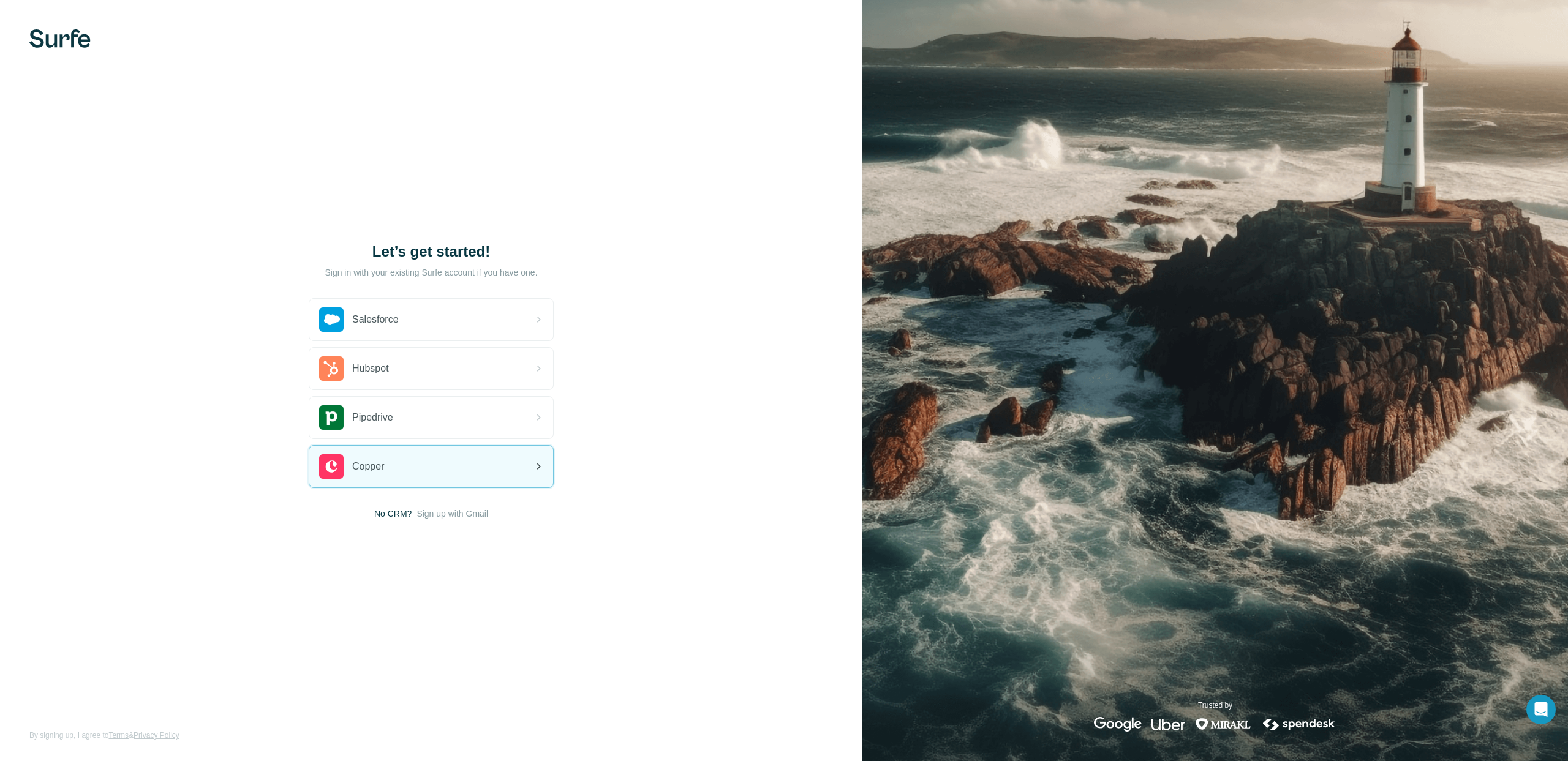
click at [371, 468] on span "Copper" at bounding box center [368, 467] width 32 height 15
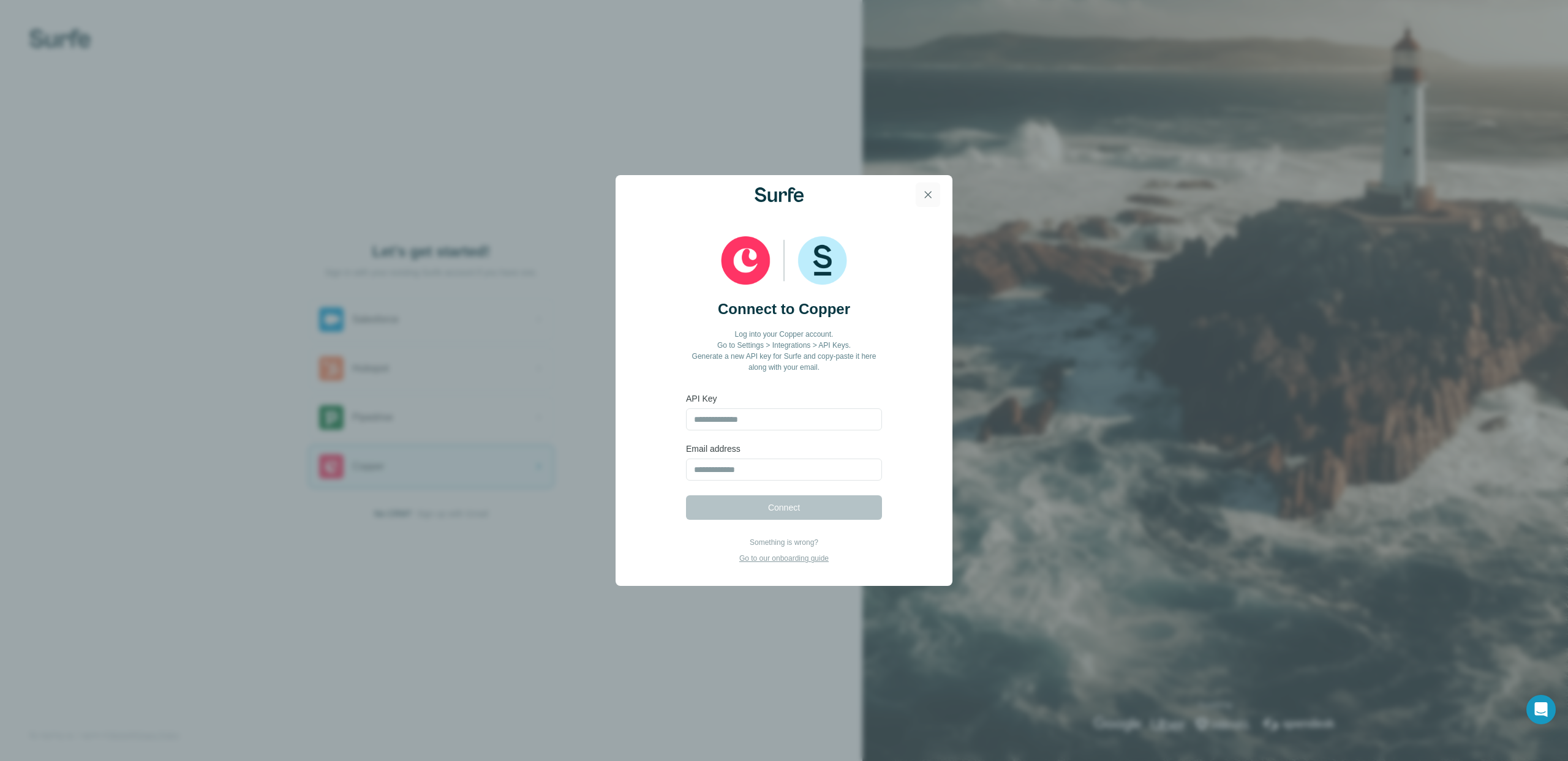
click at [926, 191] on icon "button" at bounding box center [927, 194] width 12 height 12
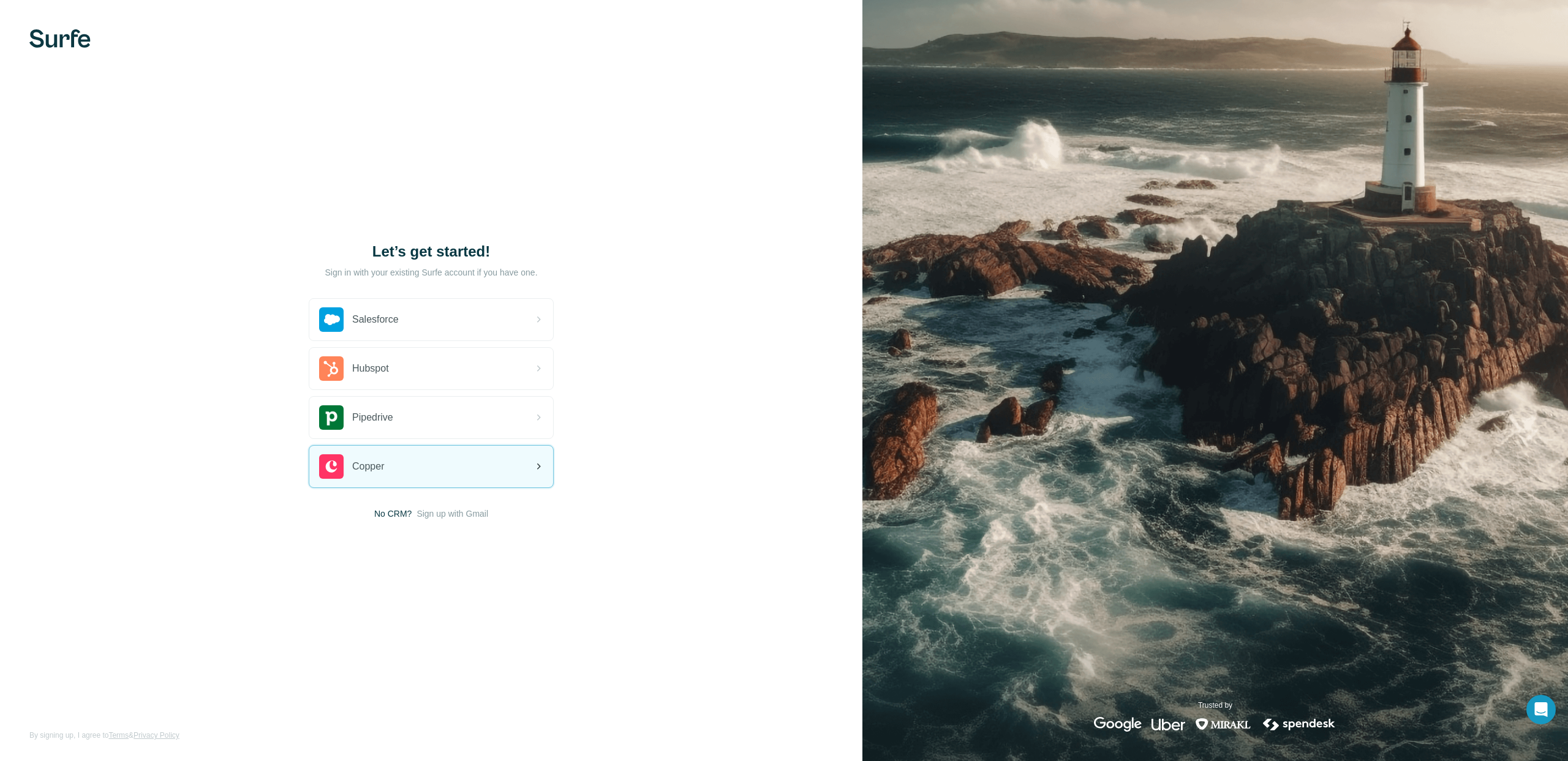
click at [377, 468] on span "Copper" at bounding box center [368, 467] width 32 height 15
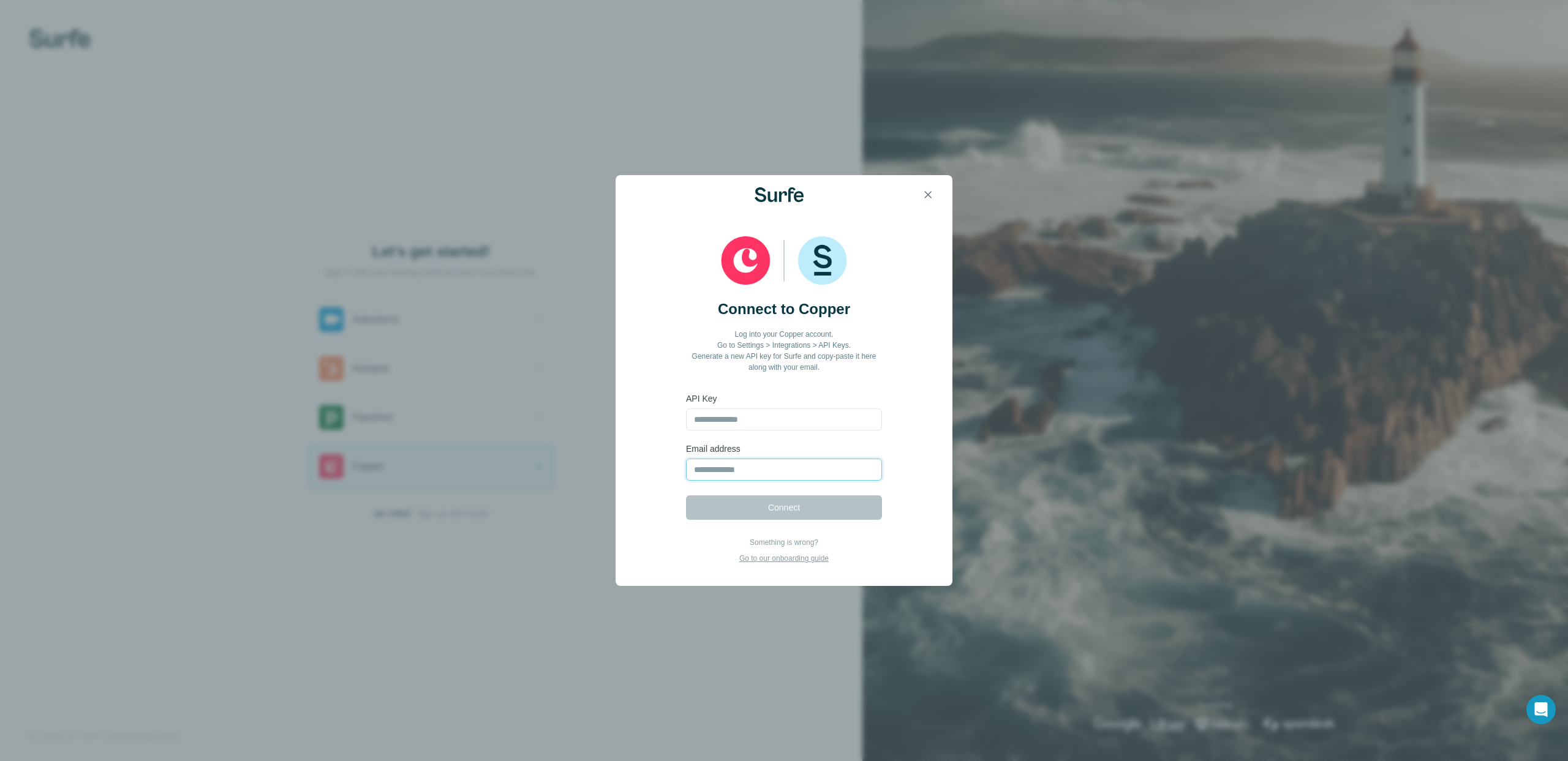
click at [698, 469] on input "email" at bounding box center [783, 469] width 196 height 22
